Goal: Contribute content: Contribute content

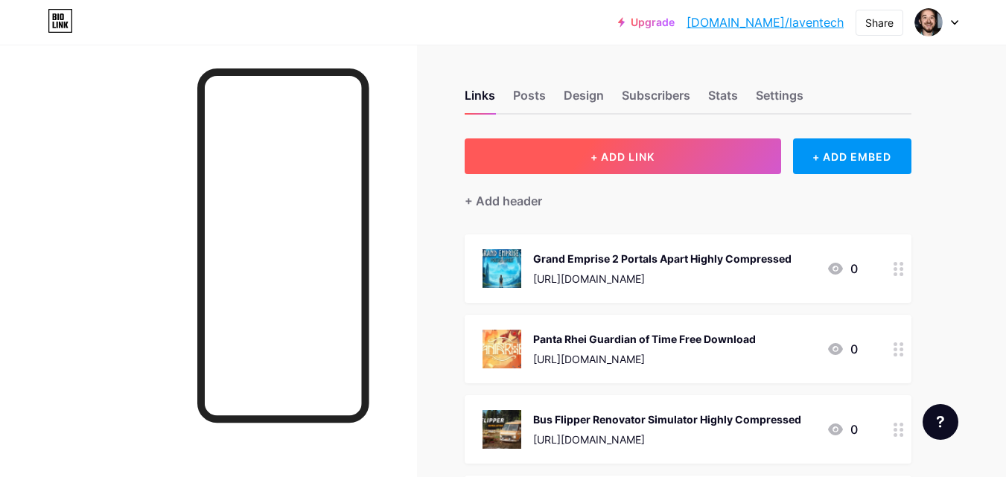
click at [629, 153] on span "+ ADD LINK" at bounding box center [623, 156] width 64 height 13
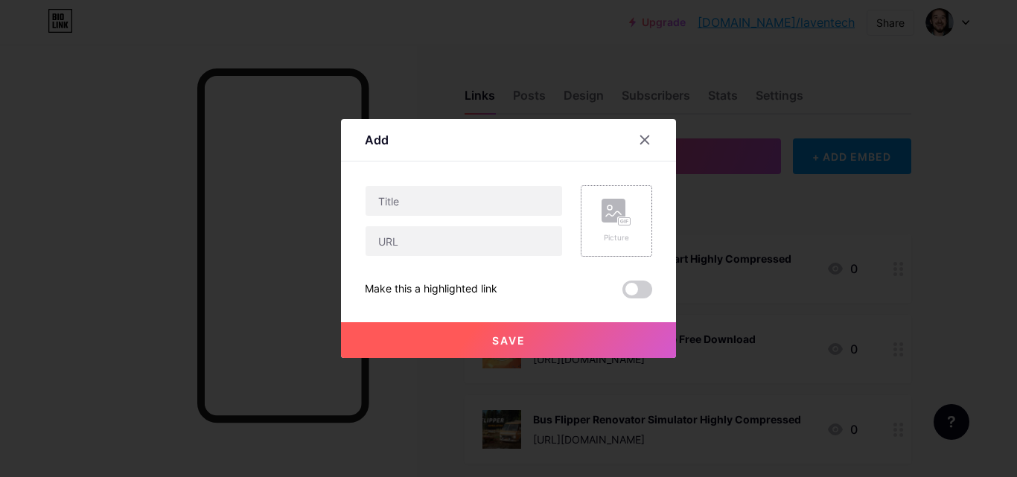
click at [634, 205] on div "Picture" at bounding box center [616, 220] width 71 height 71
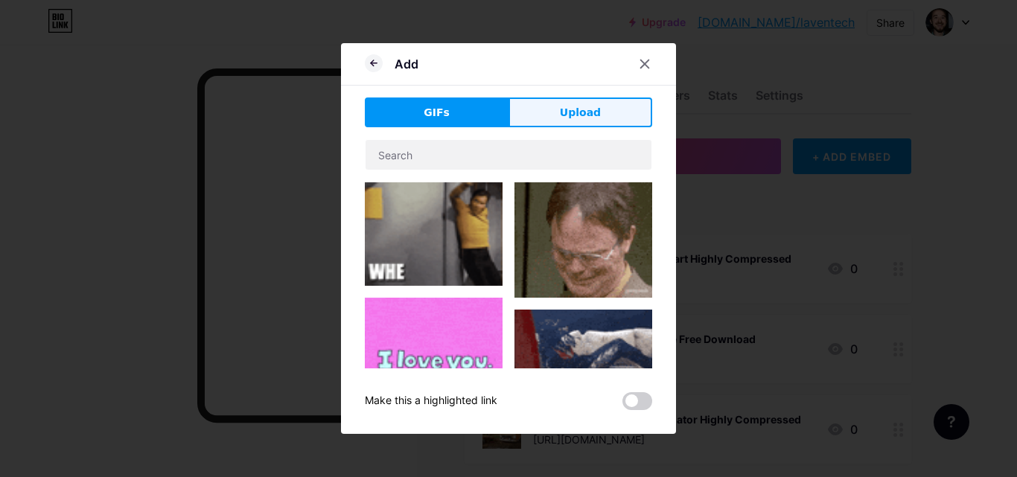
click at [535, 118] on button "Upload" at bounding box center [581, 113] width 144 height 30
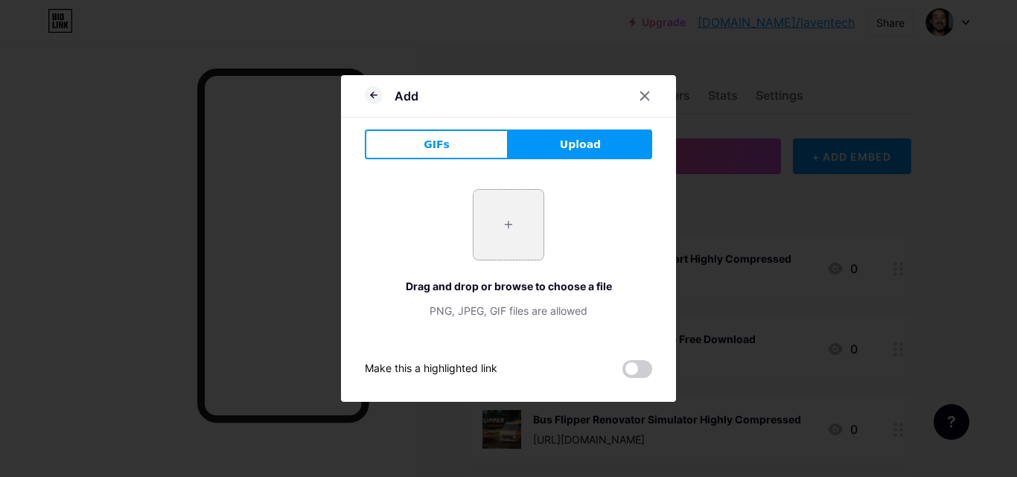
click at [490, 234] on input "file" at bounding box center [509, 225] width 70 height 70
type input "C:\fakepath\1_1_11zon_1_11zon.webp"
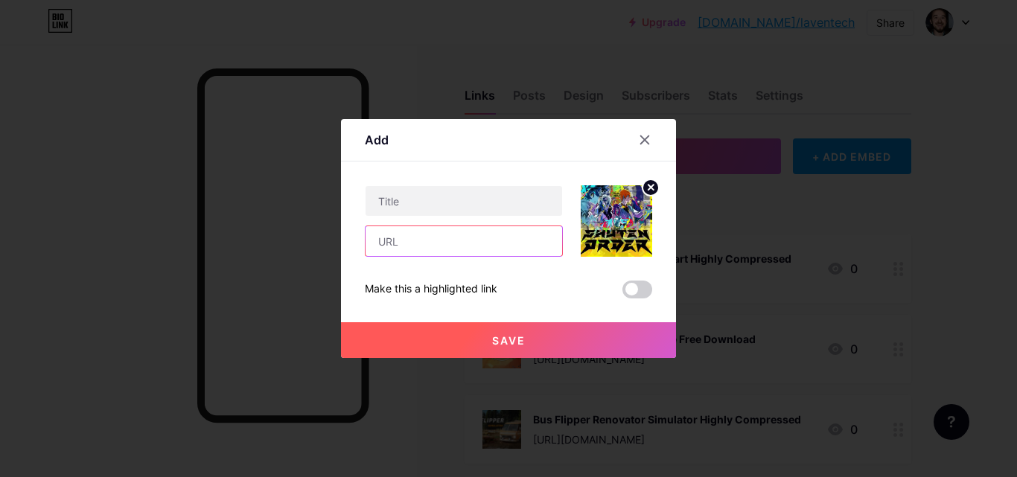
click at [503, 229] on input "text" at bounding box center [464, 241] width 197 height 30
paste input "[URL][DOMAIN_NAME]"
type input "[URL][DOMAIN_NAME]"
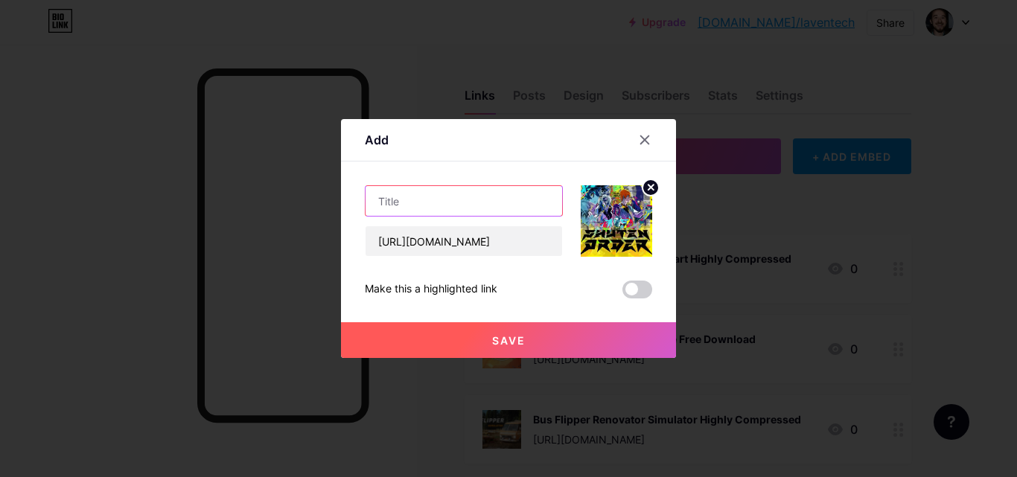
click at [477, 209] on input "text" at bounding box center [464, 201] width 197 height 30
paste input "SHUTEN ORDER Free DOwnload for PC"
drag, startPoint x: 471, startPoint y: 202, endPoint x: 665, endPoint y: 185, distance: 195.0
click at [665, 185] on div "Add Content YouTube Play YouTube video without leaving your page. ADD Vimeo Pla…" at bounding box center [508, 238] width 335 height 239
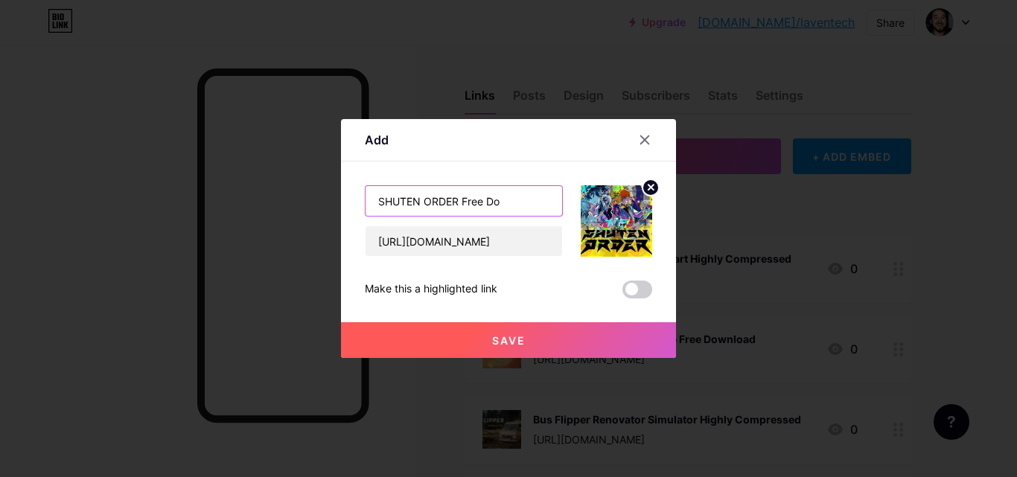
scroll to position [0, 0]
paste input "text"
type input "SHUTEN ORDER Free Download"
click at [562, 331] on button "Save" at bounding box center [508, 340] width 335 height 36
